Goal: Transaction & Acquisition: Book appointment/travel/reservation

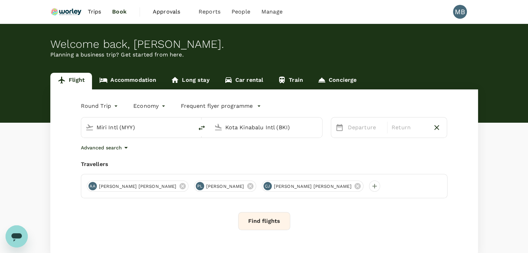
click at [244, 126] on input "Kota Kinabalu Intl (BKI)" at bounding box center [266, 127] width 82 height 11
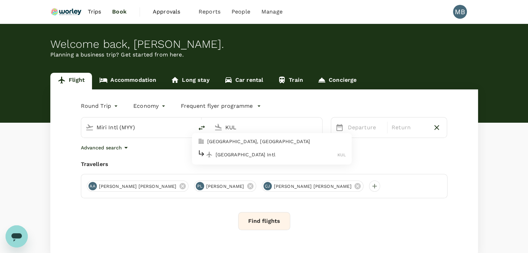
click at [234, 156] on p "[GEOGRAPHIC_DATA] Intl" at bounding box center [277, 154] width 122 height 7
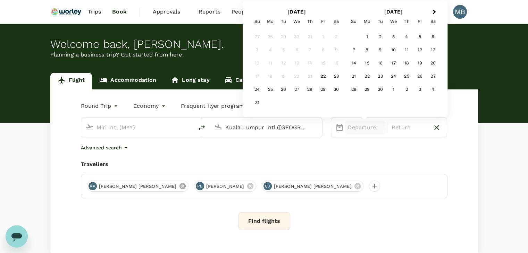
type input "Kuala Lumpur Intl ([GEOGRAPHIC_DATA])"
click at [179, 185] on icon at bounding box center [182, 186] width 6 height 6
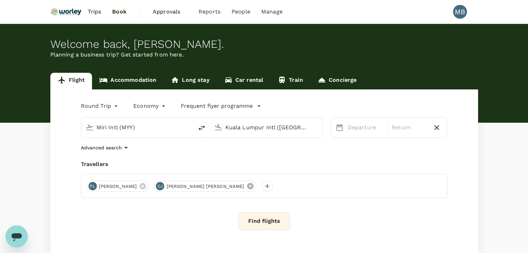
click at [246, 189] on icon at bounding box center [250, 187] width 8 height 8
click at [358, 131] on p "Departure" at bounding box center [365, 128] width 35 height 8
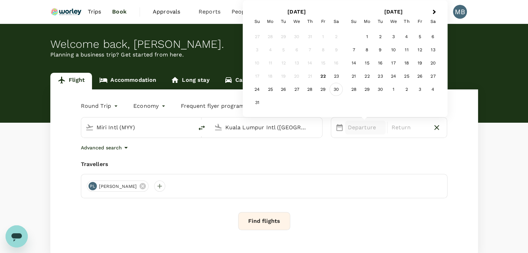
click at [332, 89] on div "30" at bounding box center [336, 89] width 13 height 13
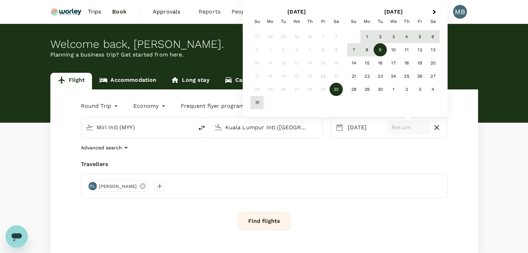
click at [381, 50] on div "9" at bounding box center [379, 49] width 13 height 13
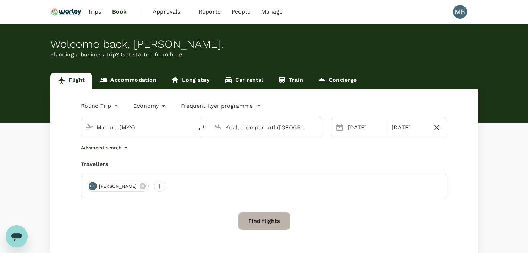
click at [276, 222] on button "Find flights" at bounding box center [264, 221] width 52 height 18
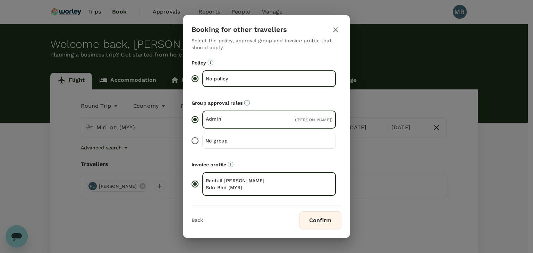
click at [308, 224] on button "Confirm" at bounding box center [320, 221] width 42 height 18
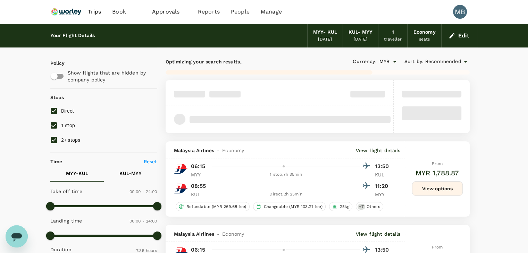
type input "MYR"
type input "1440"
click at [54, 123] on input "1 stop" at bounding box center [54, 125] width 15 height 15
checkbox input "false"
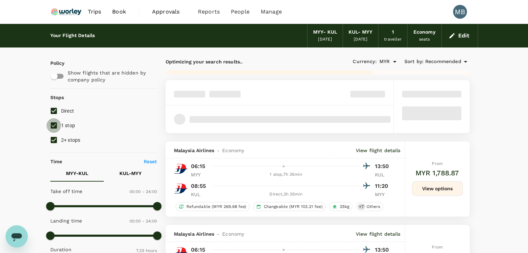
type input "915"
checkbox input "false"
click at [57, 145] on input "2+ stops" at bounding box center [54, 140] width 15 height 15
checkbox input "false"
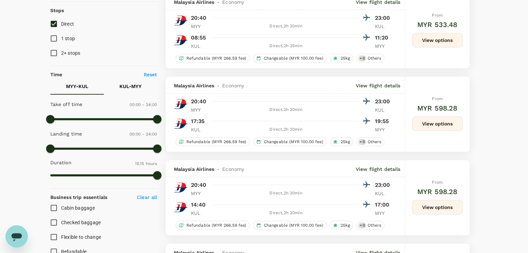
scroll to position [9, 0]
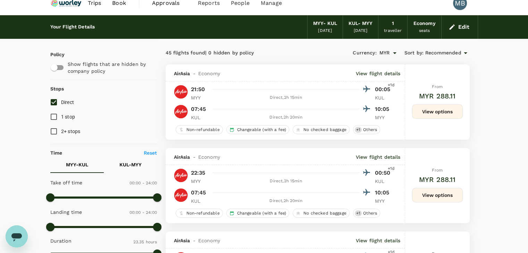
type input "1415"
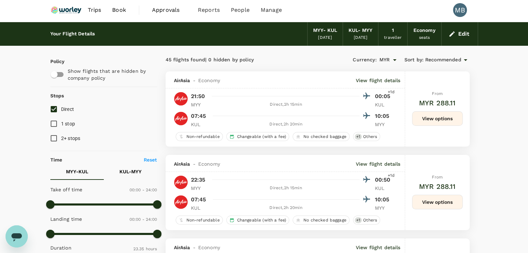
scroll to position [0, 0]
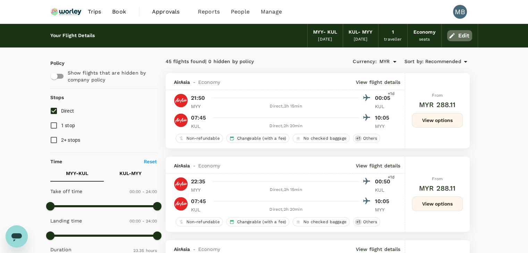
click at [470, 37] on button "Edit" at bounding box center [459, 35] width 25 height 11
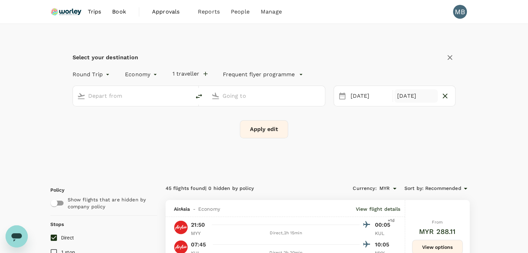
type input "Miri Intl (MYY)"
type input "Kuala Lumpur Intl ([GEOGRAPHIC_DATA])"
click at [445, 95] on icon "button" at bounding box center [445, 96] width 5 height 5
type input "oneway"
click at [263, 125] on button "Apply edit" at bounding box center [264, 129] width 48 height 18
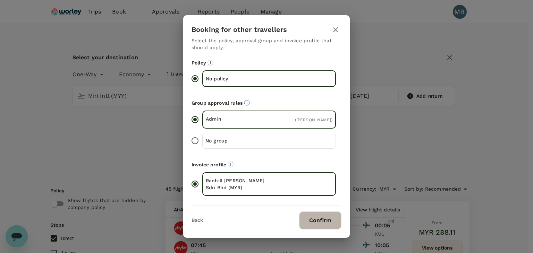
click at [325, 220] on button "Confirm" at bounding box center [320, 221] width 42 height 18
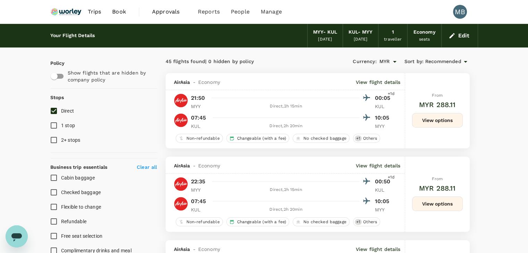
checkbox input "false"
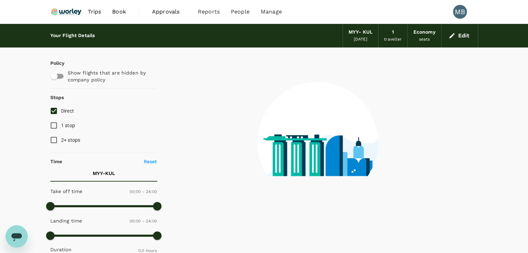
type input "915"
checkbox input "true"
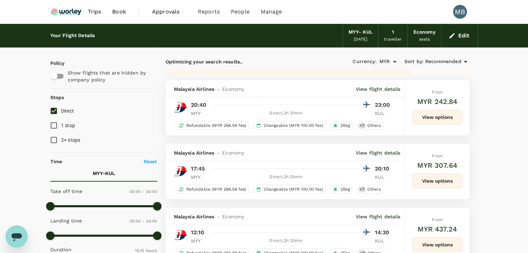
type input "930"
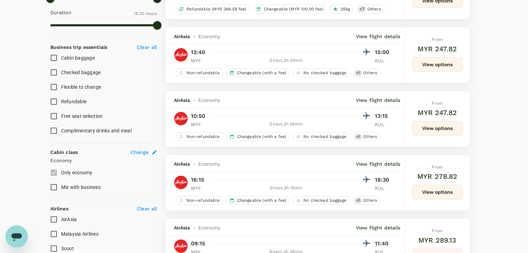
scroll to position [312, 0]
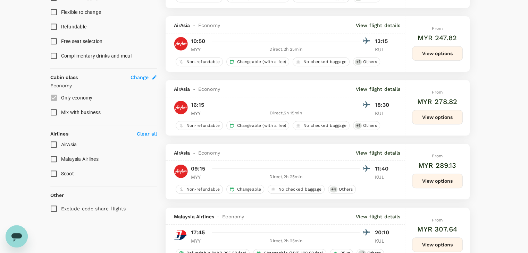
click at [51, 141] on input "AirAsia" at bounding box center [54, 144] width 15 height 15
checkbox input "true"
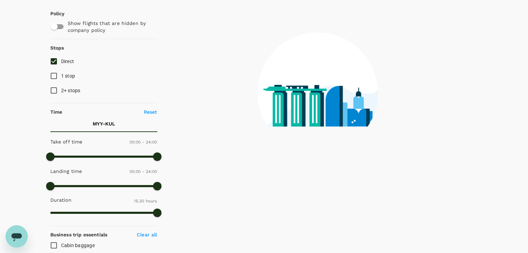
scroll to position [0, 0]
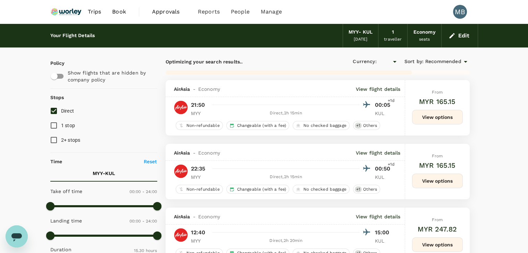
type input "MYR"
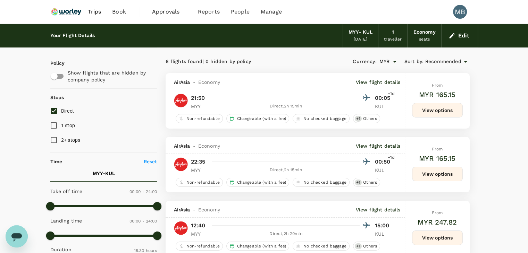
click at [466, 59] on icon at bounding box center [465, 62] width 8 height 8
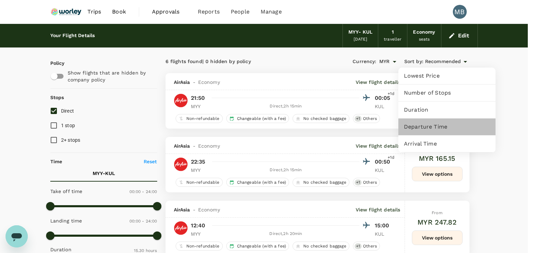
click at [439, 126] on span "Departure Time" at bounding box center [447, 127] width 86 height 8
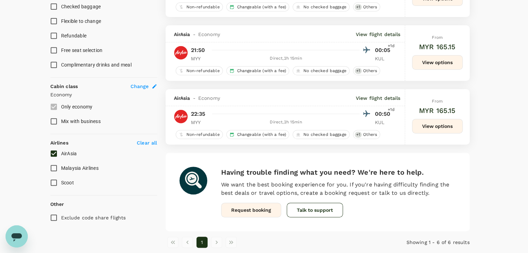
scroll to position [336, 0]
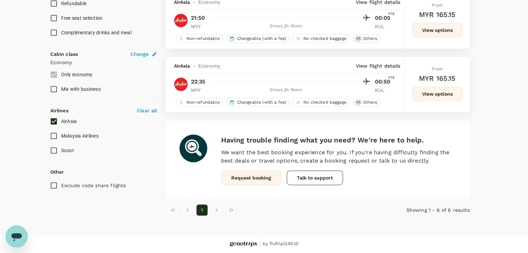
click at [51, 119] on input "AirAsia" at bounding box center [54, 121] width 15 height 15
checkbox input "false"
click at [51, 136] on input "Malaysia Airlines" at bounding box center [54, 136] width 15 height 15
checkbox input "true"
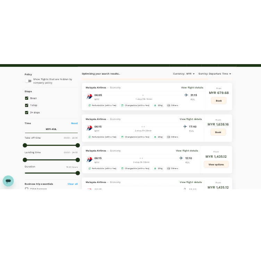
scroll to position [35, 0]
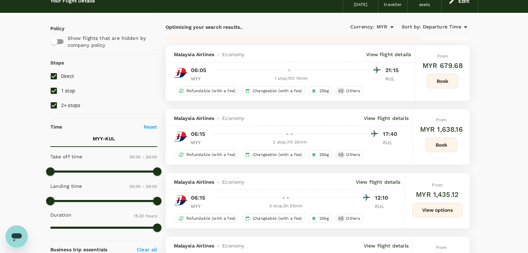
click at [53, 92] on input "1 stop" at bounding box center [54, 91] width 15 height 15
checkbox input "false"
click at [53, 102] on input "2+ stops" at bounding box center [54, 105] width 15 height 15
checkbox input "false"
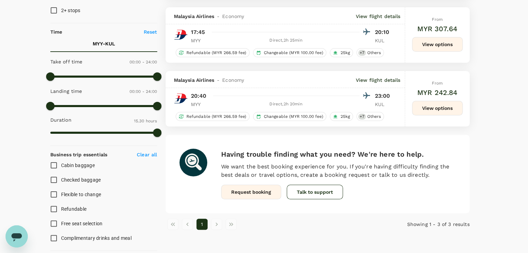
scroll to position [0, 0]
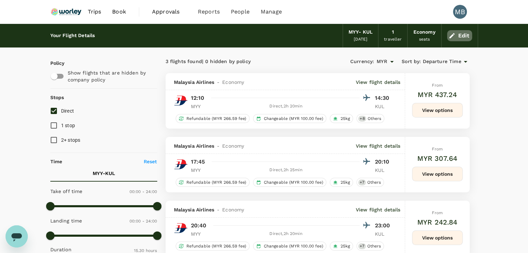
click at [454, 34] on icon "button" at bounding box center [451, 35] width 5 height 5
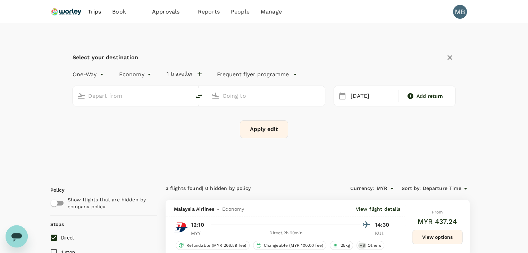
type input "Miri Intl (MYY)"
type input "Kuala Lumpur Intl ([GEOGRAPHIC_DATA])"
click at [200, 94] on icon "delete" at bounding box center [199, 96] width 8 height 8
type input "Kuala Lumpur Intl ([GEOGRAPHIC_DATA])"
type input "Miri Intl (MYY)"
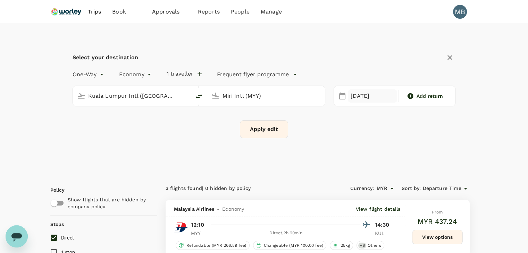
click at [372, 101] on div "[DATE]" at bounding box center [372, 97] width 49 height 14
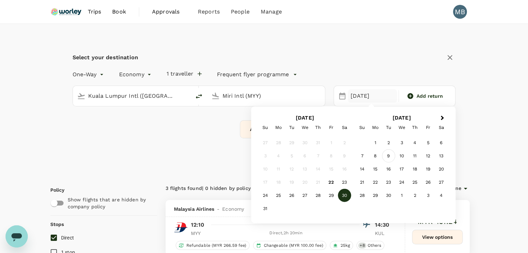
click at [389, 155] on div "9" at bounding box center [388, 156] width 13 height 13
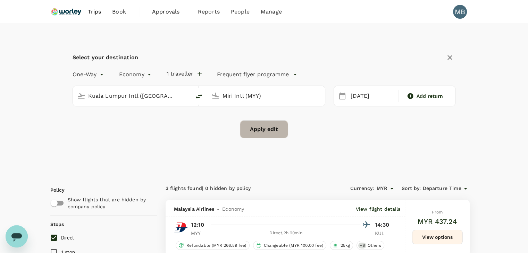
click at [270, 126] on button "Apply edit" at bounding box center [264, 129] width 48 height 18
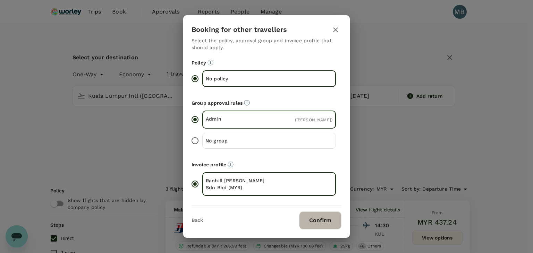
click at [314, 221] on button "Confirm" at bounding box center [320, 221] width 42 height 18
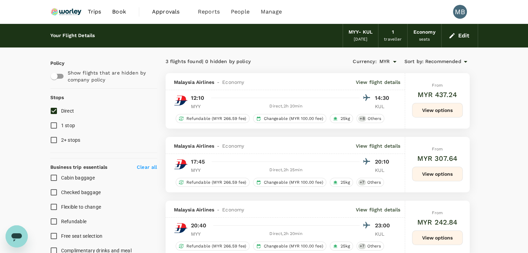
checkbox input "false"
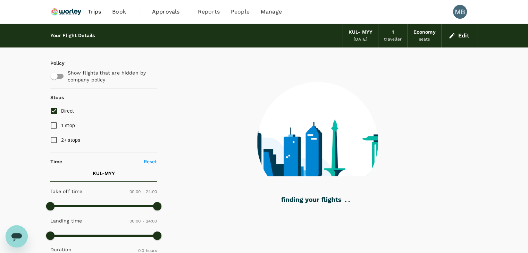
type input "740"
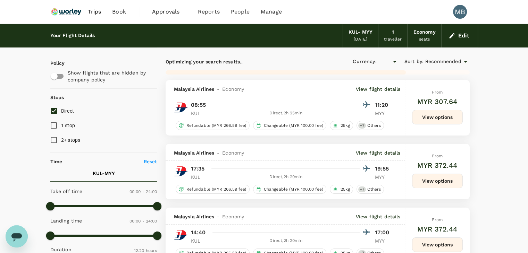
checkbox input "true"
type input "MYR"
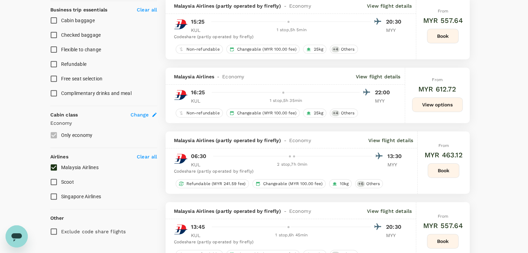
scroll to position [278, 0]
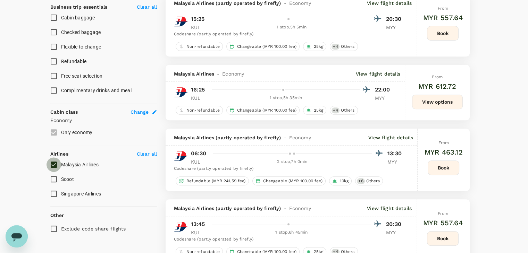
click at [51, 165] on input "Malaysia Airlines" at bounding box center [54, 165] width 15 height 15
checkbox input "true"
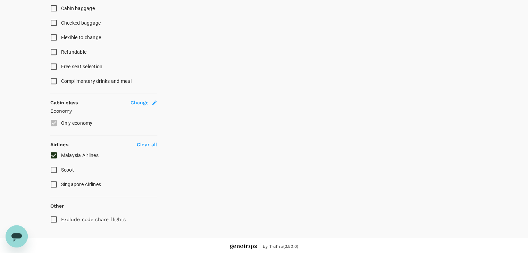
scroll to position [289, 0]
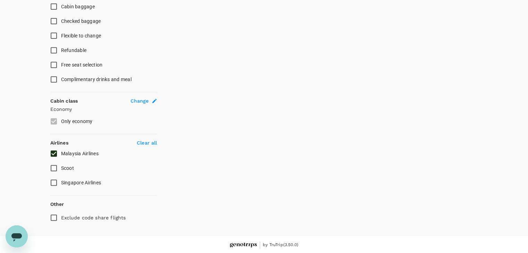
type input "945"
checkbox input "false"
checkbox input "true"
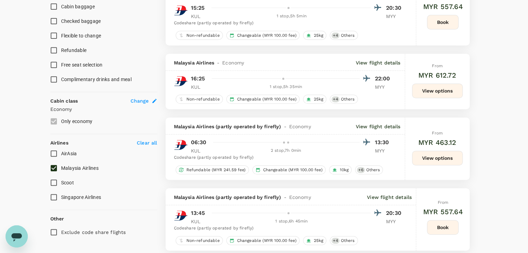
click at [55, 232] on input "Exclude code share flights" at bounding box center [54, 232] width 15 height 15
checkbox input "true"
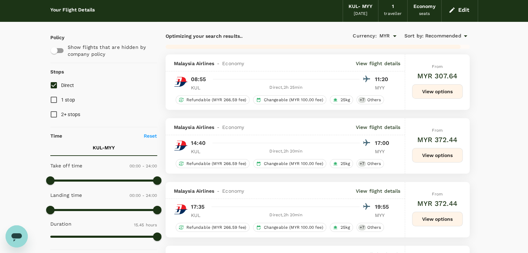
scroll to position [0, 0]
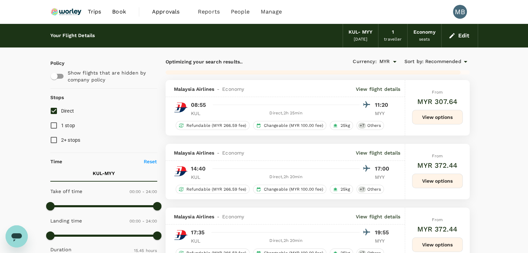
click at [56, 111] on input "Direct" at bounding box center [54, 111] width 15 height 15
checkbox input "true"
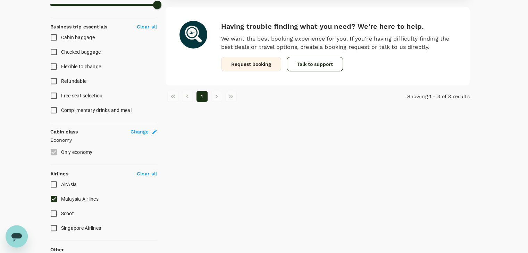
scroll to position [258, 0]
click at [54, 198] on input "Malaysia Airlines" at bounding box center [54, 199] width 15 height 15
checkbox input "false"
click at [53, 185] on input "AirAsia" at bounding box center [54, 184] width 15 height 15
checkbox input "true"
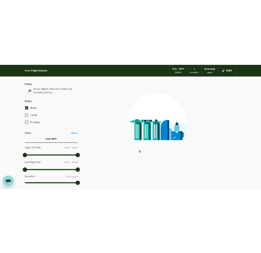
scroll to position [0, 0]
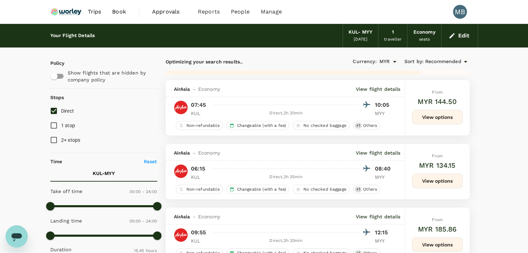
click at [464, 61] on icon at bounding box center [465, 62] width 8 height 8
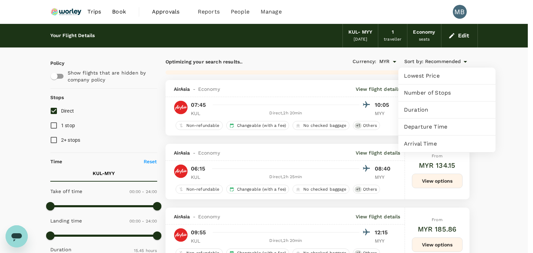
click at [441, 127] on span "Departure Time" at bounding box center [447, 127] width 86 height 8
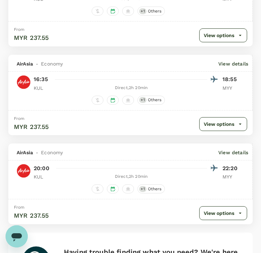
scroll to position [416, 0]
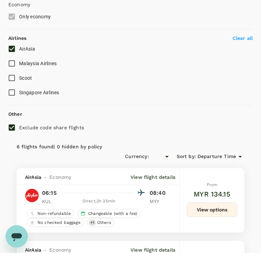
type input "1440"
type input "MYR"
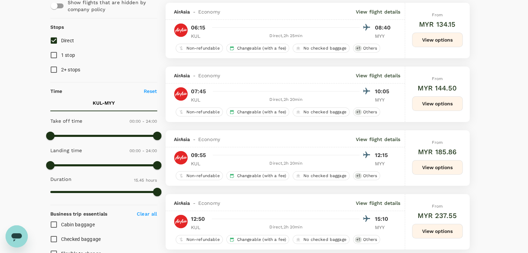
scroll to position [0, 0]
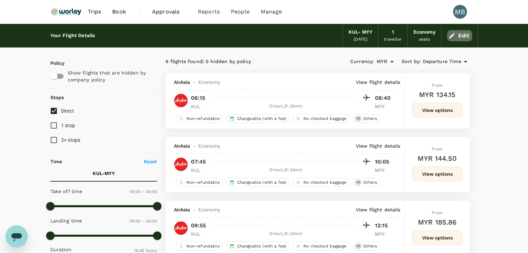
click at [456, 36] on button "Edit" at bounding box center [459, 35] width 25 height 11
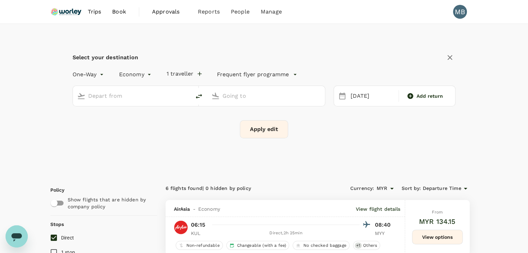
type input "Kuala Lumpur Intl ([GEOGRAPHIC_DATA])"
type input "Miri Intl (MYY)"
click at [200, 98] on icon "delete" at bounding box center [199, 96] width 8 height 8
type input "Miri Intl (MYY)"
type input "Kuala Lumpur Intl ([GEOGRAPHIC_DATA])"
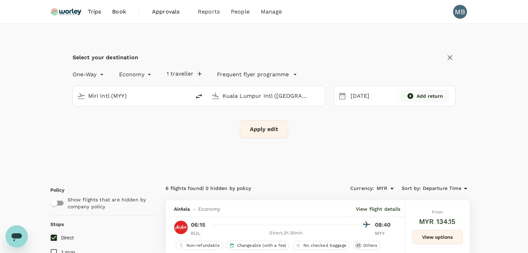
click at [414, 96] on div "Add return" at bounding box center [425, 96] width 44 height 7
type input "roundtrip"
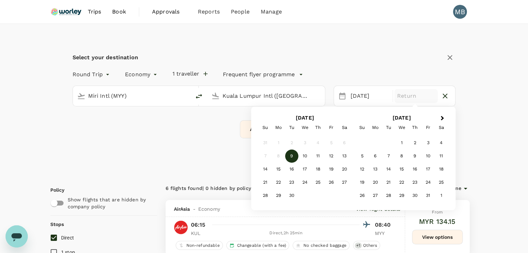
click at [373, 125] on div "Mo" at bounding box center [375, 127] width 13 height 13
click at [370, 99] on div "[DATE]" at bounding box center [369, 97] width 43 height 14
click at [263, 119] on button "Previous Month" at bounding box center [263, 118] width 11 height 11
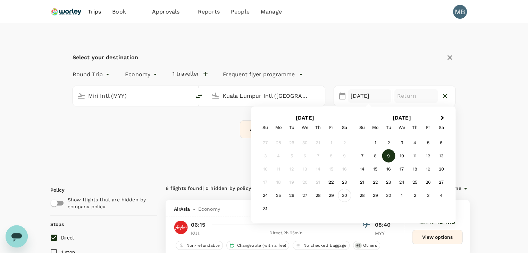
click at [346, 193] on div "30" at bounding box center [344, 195] width 13 height 13
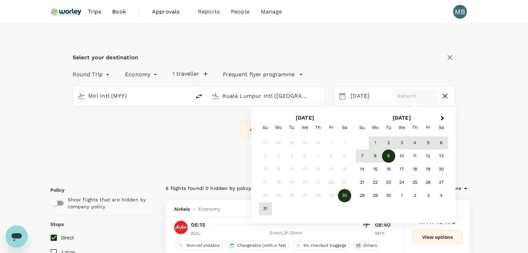
click at [389, 153] on div "9" at bounding box center [388, 156] width 13 height 13
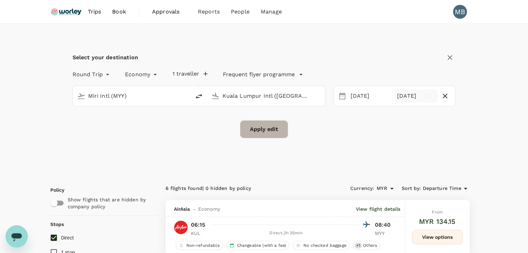
click at [271, 126] on button "Apply edit" at bounding box center [264, 129] width 48 height 18
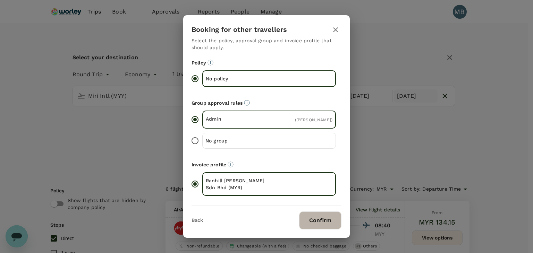
click at [325, 216] on button "Confirm" at bounding box center [320, 221] width 42 height 18
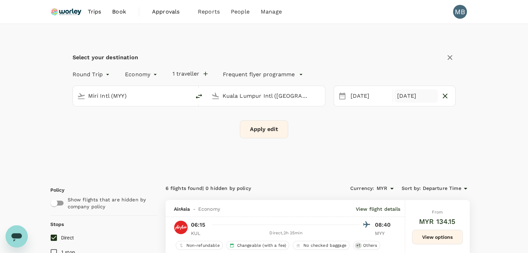
checkbox input "false"
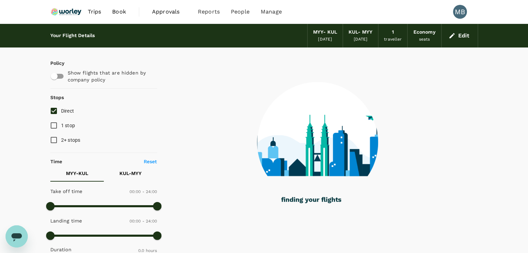
type input "915"
checkbox input "true"
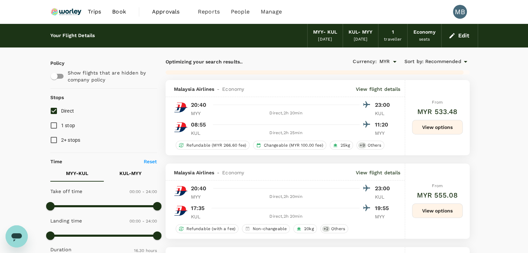
type input "1415"
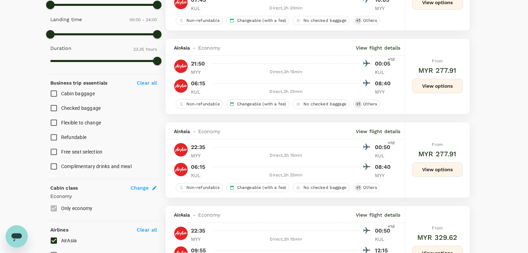
scroll to position [242, 0]
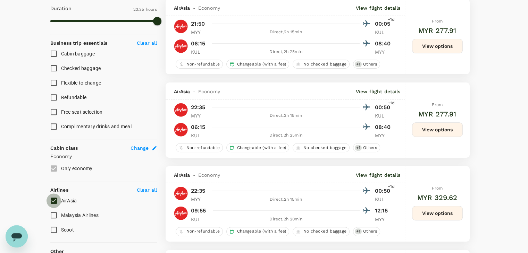
click at [57, 200] on input "AirAsia" at bounding box center [54, 201] width 15 height 15
checkbox input "true"
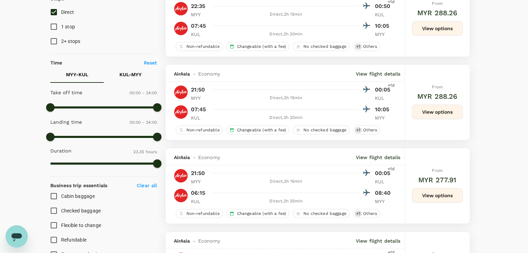
scroll to position [6, 0]
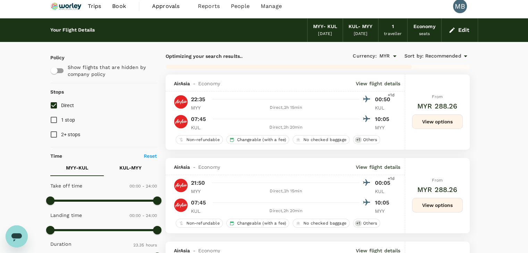
click at [55, 104] on input "Direct" at bounding box center [54, 105] width 15 height 15
checkbox input "true"
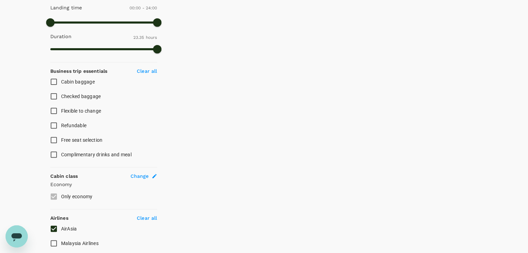
scroll to position [214, 0]
click at [54, 226] on input "AirAsia" at bounding box center [54, 228] width 15 height 15
checkbox input "true"
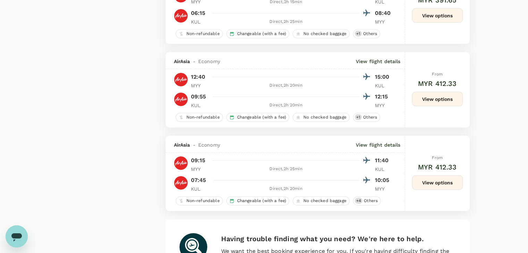
scroll to position [1630, 0]
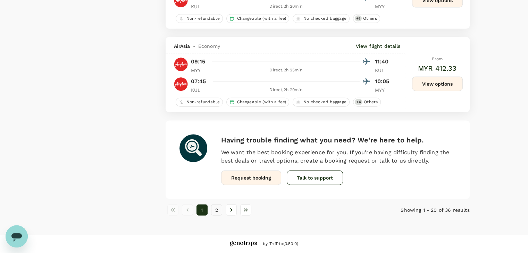
click at [216, 209] on button "2" at bounding box center [216, 210] width 11 height 11
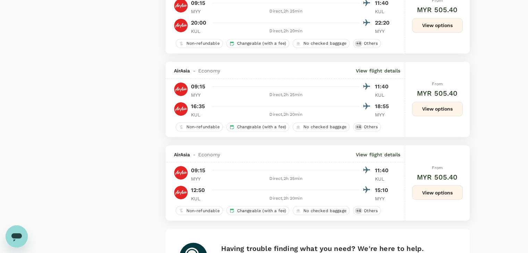
scroll to position [1294, 0]
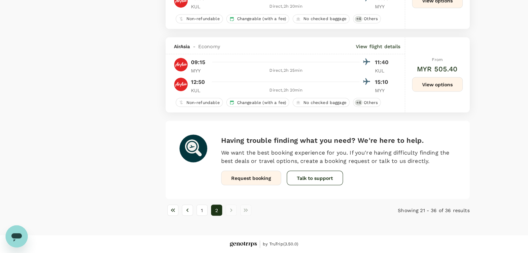
click at [439, 82] on button "View options" at bounding box center [437, 84] width 51 height 15
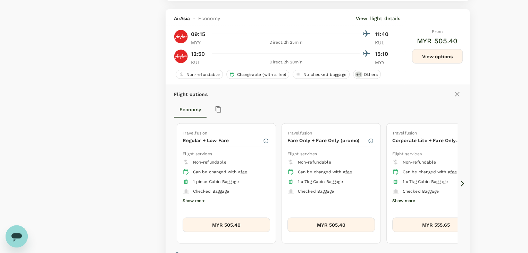
scroll to position [1331, 0]
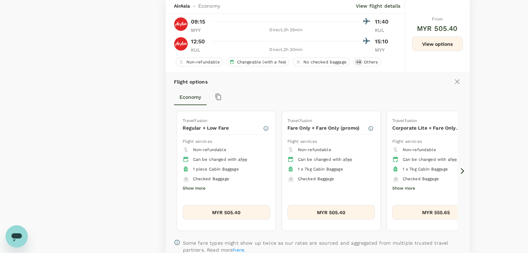
click at [461, 173] on icon at bounding box center [462, 171] width 7 height 7
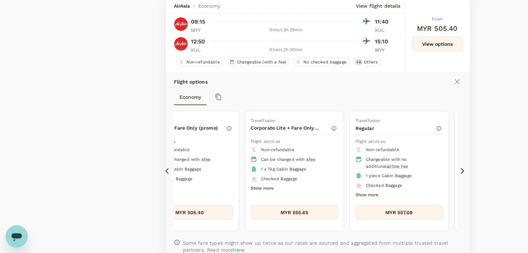
click at [461, 173] on icon at bounding box center [462, 171] width 7 height 7
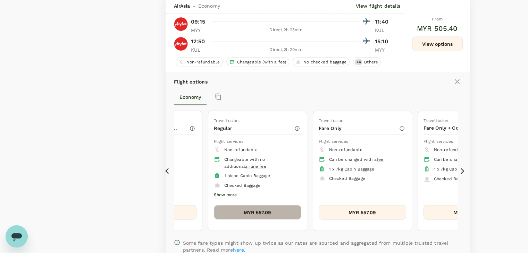
click at [279, 217] on button "MYR 557.09" at bounding box center [257, 212] width 87 height 15
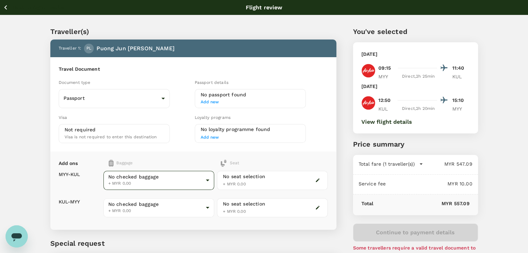
click at [205, 184] on body "Back to flight results Flight review Traveller(s) Traveller 1 : PL Puong Jun [P…" at bounding box center [264, 159] width 528 height 318
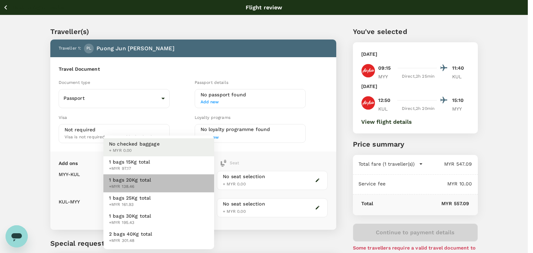
click at [190, 187] on li "1 bags 20Kg total +MYR 138.46" at bounding box center [158, 184] width 111 height 18
type input "2 - 138.46"
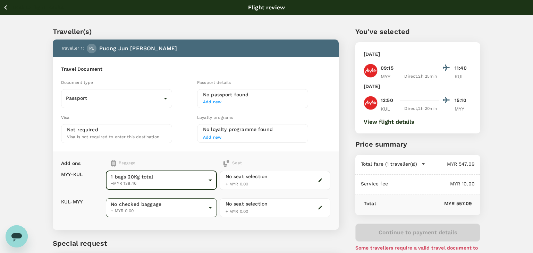
click at [179, 212] on body "Back to flight results Flight review Traveller(s) Traveller 1 : PL Puong Jun [P…" at bounding box center [266, 159] width 533 height 318
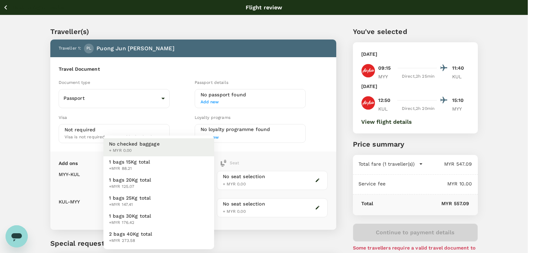
click at [174, 184] on li "1 bags 20Kg total +MYR 125.07" at bounding box center [158, 184] width 111 height 18
type input "2 - 125.07"
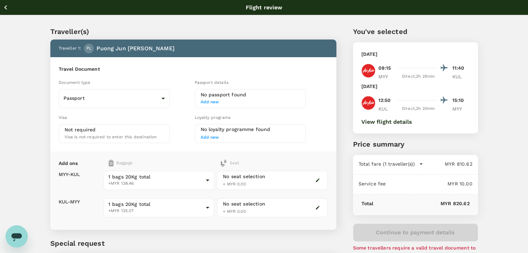
click at [3, 5] on icon "button" at bounding box center [5, 7] width 9 height 9
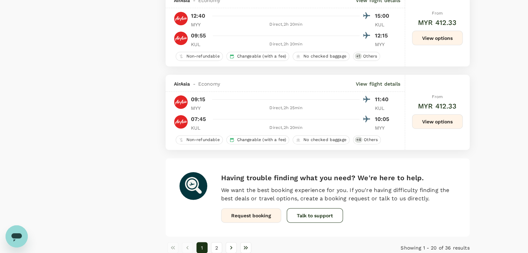
scroll to position [1630, 0]
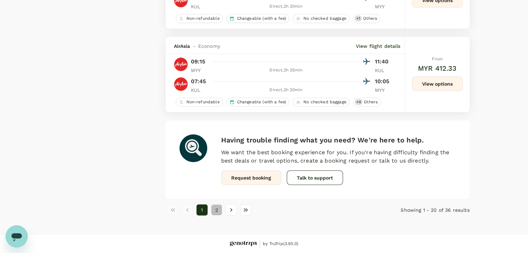
click at [215, 208] on button "2" at bounding box center [216, 210] width 11 height 11
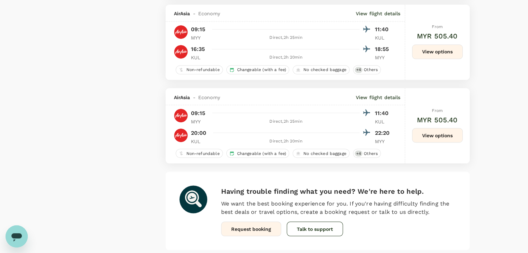
scroll to position [1294, 0]
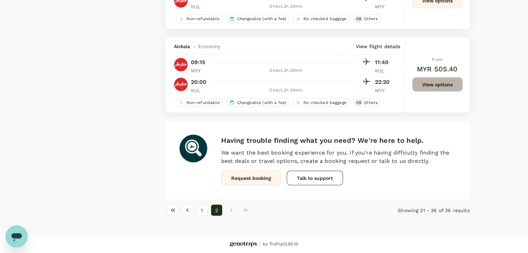
click at [436, 91] on button "View options" at bounding box center [437, 84] width 51 height 15
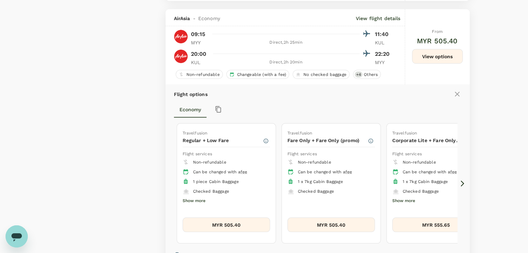
scroll to position [1331, 0]
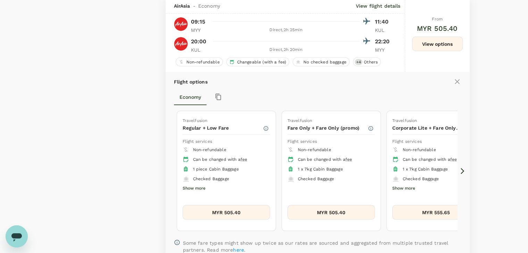
click at [459, 170] on icon at bounding box center [462, 171] width 7 height 7
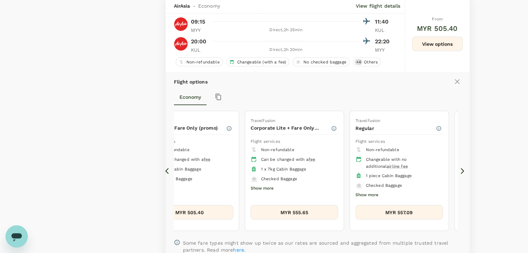
click at [460, 172] on icon at bounding box center [462, 171] width 7 height 7
click at [463, 173] on icon at bounding box center [462, 171] width 3 height 6
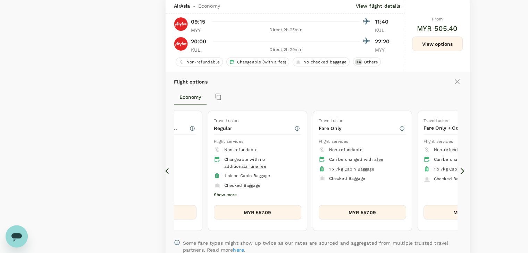
click at [463, 173] on icon at bounding box center [462, 171] width 3 height 6
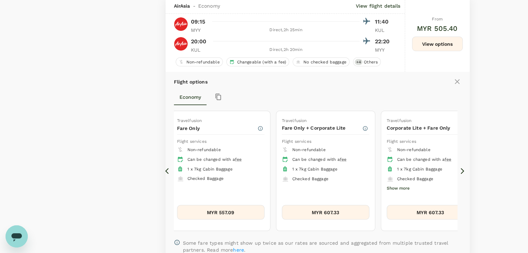
click at [463, 173] on icon at bounding box center [462, 171] width 3 height 6
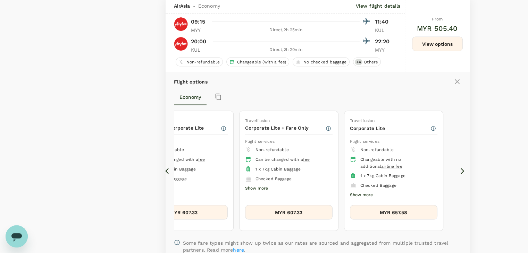
click at [394, 213] on button "MYR 657.58" at bounding box center [393, 212] width 87 height 15
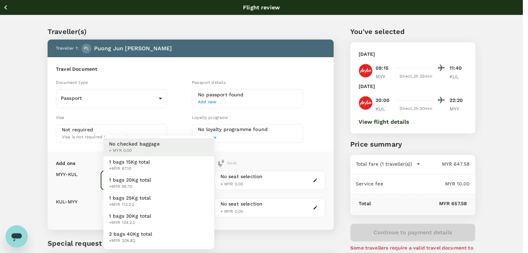
click at [208, 174] on body "Back to flight results Flight review Traveller(s) Traveller 1 : PL Puong Jun [P…" at bounding box center [264, 159] width 528 height 318
click at [194, 179] on li "1 bags 20Kg total +MYR 95.70" at bounding box center [158, 184] width 111 height 18
type input "2 - 95.7"
click at [176, 203] on body "Back to flight results Flight review Traveller(s) Traveller 1 : PL Puong Jun [P…" at bounding box center [266, 159] width 533 height 318
click at [171, 185] on li "1 bags 20Kg total +MYR 95.70" at bounding box center [158, 184] width 111 height 18
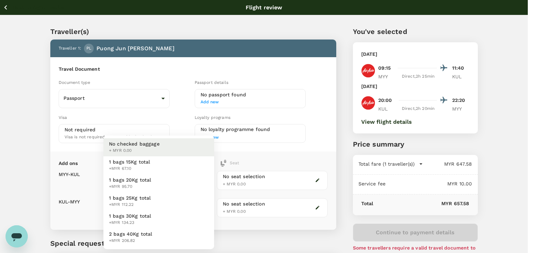
type input "2 - 95.7"
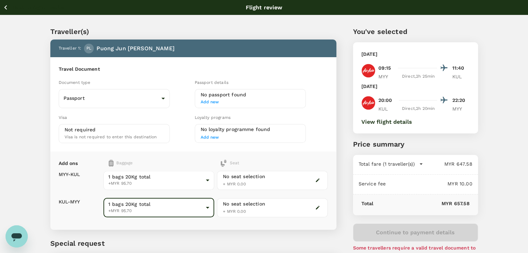
click at [5, 9] on icon "button" at bounding box center [5, 7] width 9 height 9
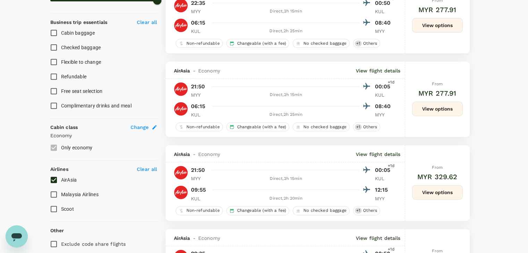
scroll to position [317, 0]
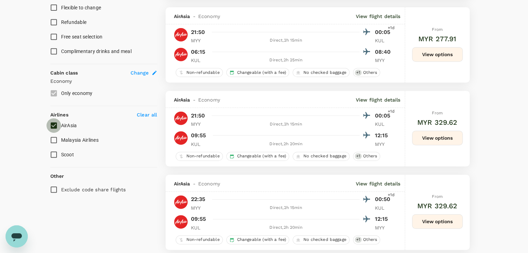
click at [55, 123] on input "AirAsia" at bounding box center [54, 125] width 15 height 15
checkbox input "false"
click at [54, 139] on input "Malaysia Airlines" at bounding box center [54, 140] width 15 height 15
checkbox input "true"
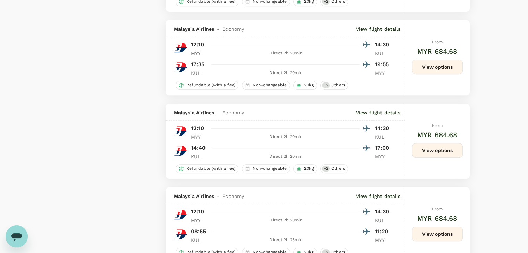
scroll to position [714, 0]
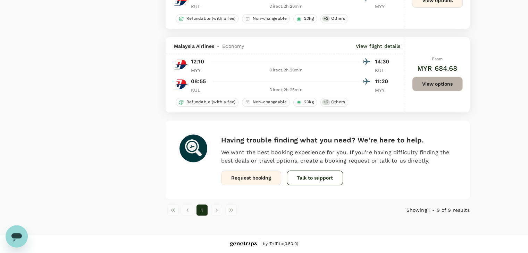
click at [427, 85] on button "View options" at bounding box center [437, 84] width 51 height 15
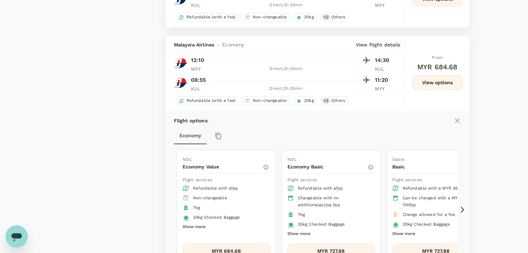
scroll to position [751, 0]
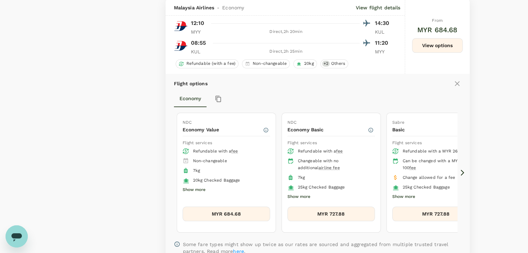
click at [464, 173] on icon at bounding box center [462, 172] width 7 height 7
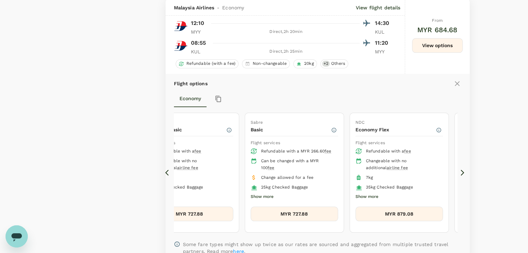
click at [464, 173] on icon at bounding box center [462, 172] width 7 height 7
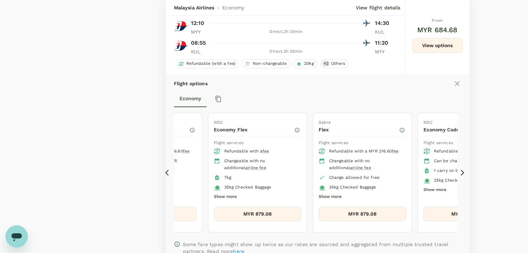
click at [464, 173] on icon at bounding box center [462, 172] width 7 height 7
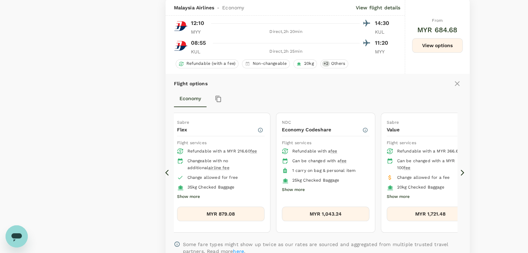
click at [464, 173] on icon at bounding box center [462, 172] width 7 height 7
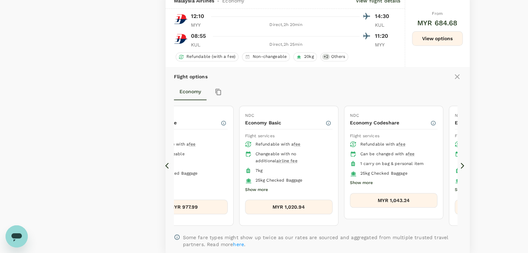
click at [167, 168] on icon at bounding box center [166, 166] width 3 height 6
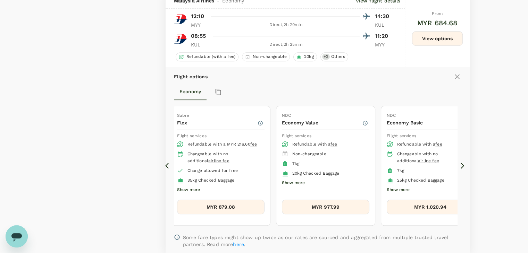
click at [167, 168] on icon at bounding box center [166, 166] width 3 height 6
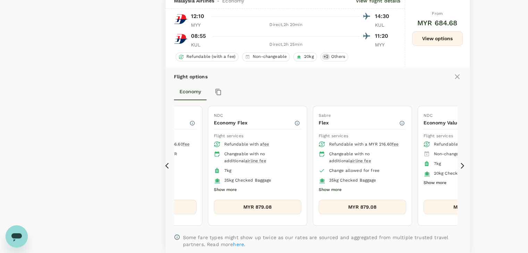
click at [167, 168] on icon at bounding box center [168, 165] width 7 height 7
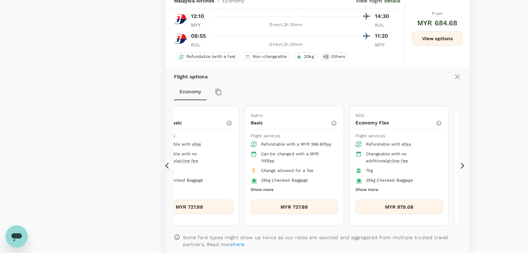
click at [167, 168] on icon at bounding box center [168, 165] width 7 height 7
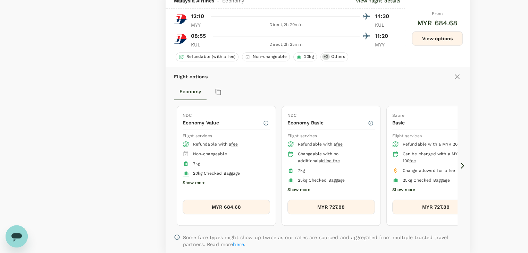
click at [167, 168] on icon at bounding box center [168, 165] width 7 height 7
click at [461, 168] on icon at bounding box center [462, 165] width 7 height 7
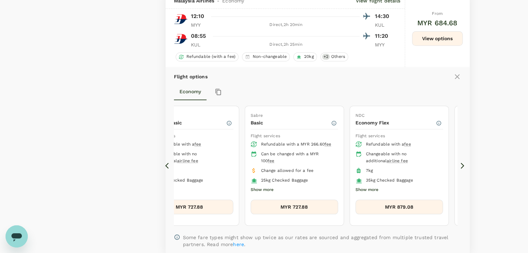
click at [461, 168] on icon at bounding box center [462, 165] width 7 height 7
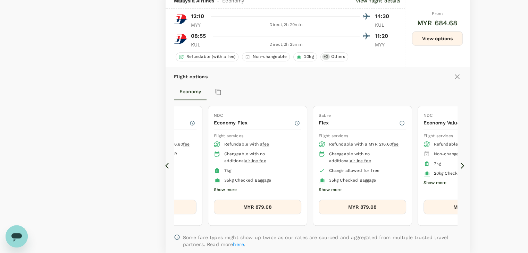
click at [165, 168] on icon at bounding box center [168, 165] width 7 height 7
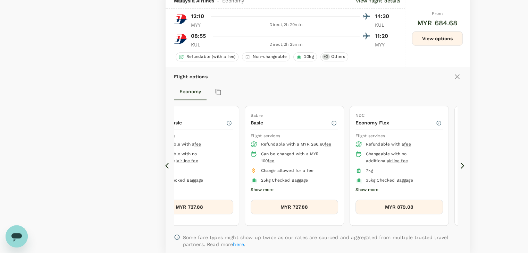
click at [370, 193] on button "Show more" at bounding box center [366, 190] width 23 height 9
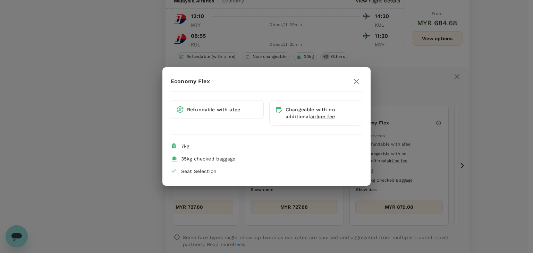
click at [358, 82] on icon "button" at bounding box center [356, 81] width 8 height 8
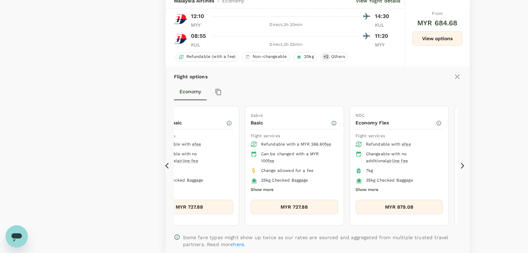
click at [459, 169] on icon at bounding box center [462, 165] width 7 height 7
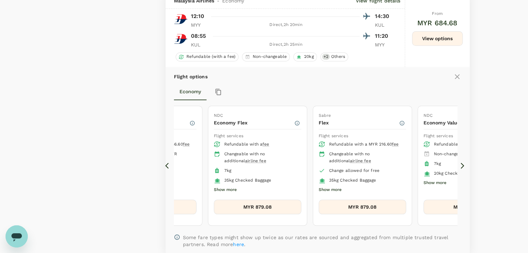
click at [328, 192] on button "Show more" at bounding box center [330, 190] width 23 height 9
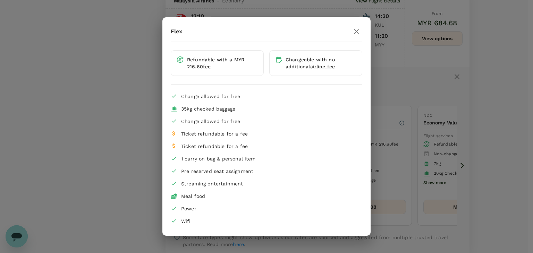
click at [358, 33] on icon "button" at bounding box center [356, 31] width 8 height 8
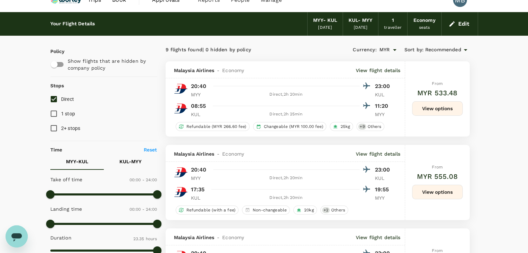
scroll to position [0, 0]
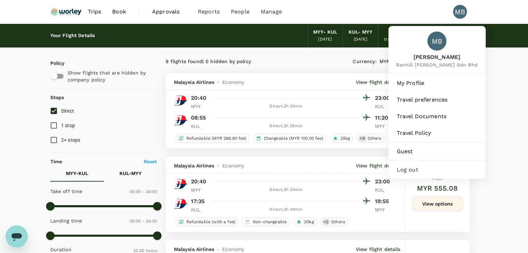
click at [457, 12] on div "MB" at bounding box center [460, 12] width 14 height 14
click at [404, 174] on span "Log out" at bounding box center [437, 170] width 81 height 8
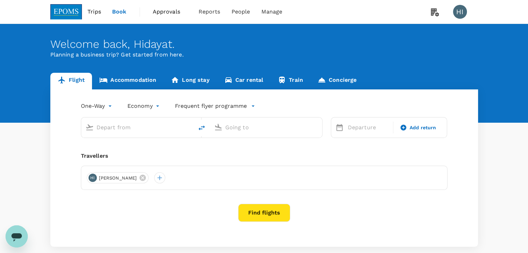
type input "Kuala Lumpur Intl ([GEOGRAPHIC_DATA])"
type input "Kota Kinabalu Intl (BKI)"
